Goal: Book appointment/travel/reservation

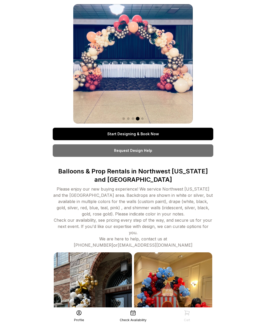
click at [153, 136] on link "Start Designing & Book Now" at bounding box center [133, 134] width 160 height 12
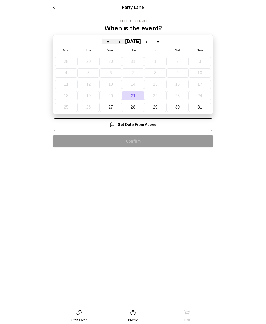
click at [181, 109] on button "30" at bounding box center [177, 106] width 22 height 9
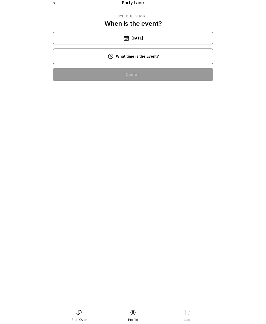
scroll to position [5, 0]
click at [146, 159] on div "3:00 pm" at bounding box center [133, 157] width 152 height 12
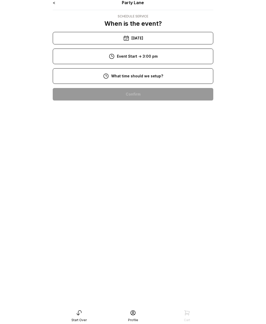
click at [140, 162] on div "3:00 pm" at bounding box center [133, 157] width 152 height 12
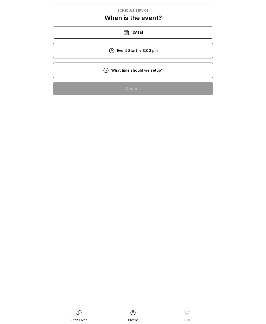
scroll to position [0, 0]
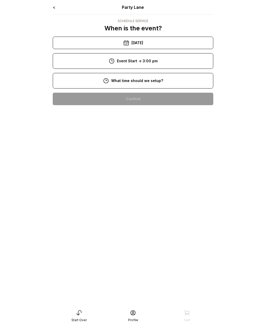
click at [137, 100] on div "< Party Lane Schedule Service When is the event? « ‹ [DATE] › » Mon Tue Wed Thu…" at bounding box center [133, 56] width 160 height 105
click at [143, 153] on div "< Party Lane Schedule Service When is the event? « ‹ [DATE] › » Mon Tue Wed Thu…" at bounding box center [132, 162] width 169 height 324
click at [54, 9] on link "<" at bounding box center [54, 7] width 3 height 5
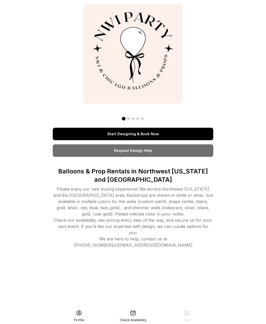
click at [56, 8] on div "Start Designing & Book Now Request Design Help Balloons & Prop Rentals in [GEOG…" at bounding box center [133, 128] width 160 height 249
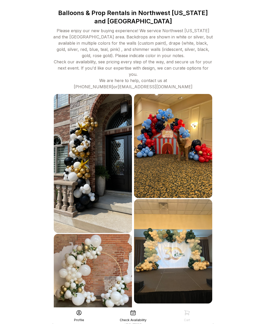
scroll to position [174, 0]
